Goal: Navigation & Orientation: Go to known website

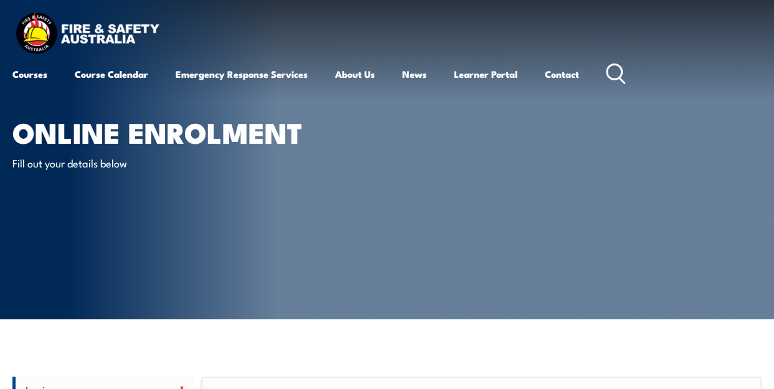
drag, startPoint x: 75, startPoint y: 22, endPoint x: 88, endPoint y: 28, distance: 14.5
click at [75, 22] on img at bounding box center [86, 34] width 149 height 49
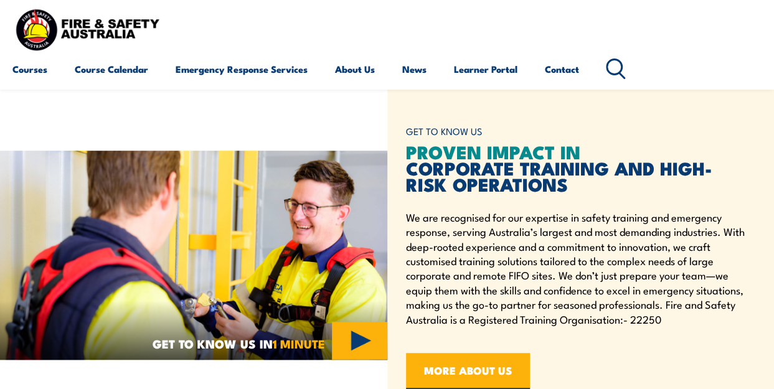
scroll to position [124, 0]
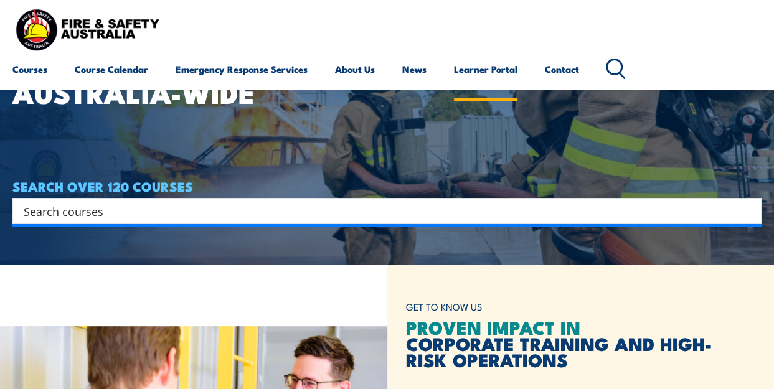
click at [492, 70] on link "Learner Portal" at bounding box center [485, 69] width 63 height 30
